Goal: Obtain resource: Download file/media

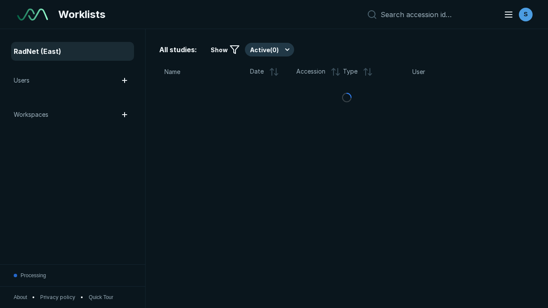
scroll to position [2340, 3569]
